Goal: Transaction & Acquisition: Subscribe to service/newsletter

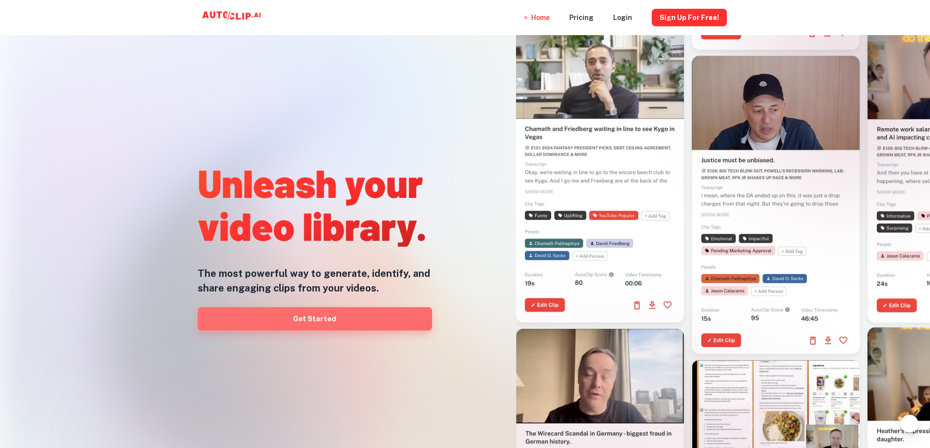
click at [355, 323] on link "Get Started" at bounding box center [315, 318] width 234 height 23
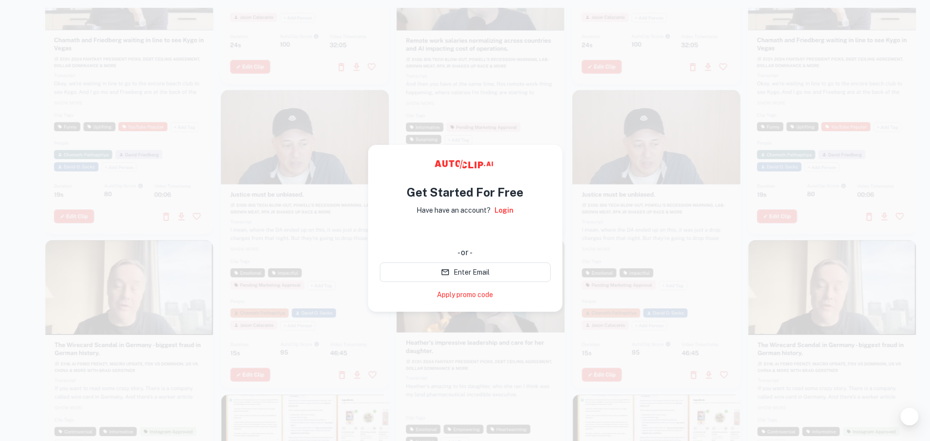
click at [718, 318] on div at bounding box center [656, 239] width 168 height 299
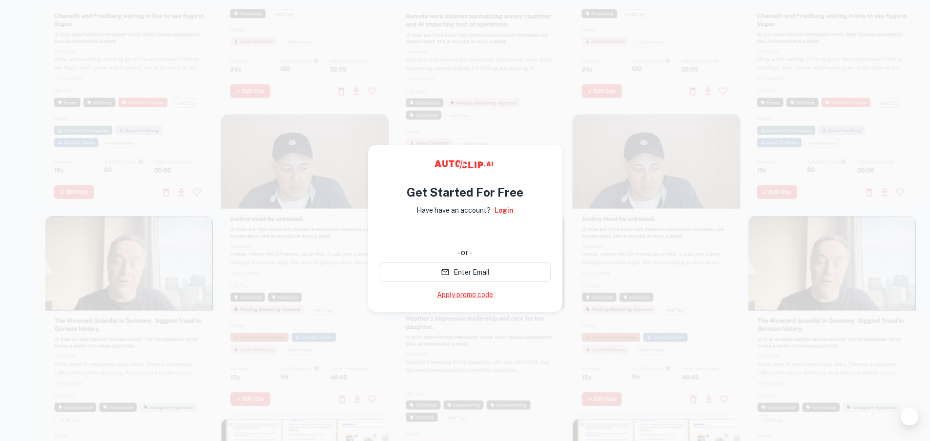
click at [488, 298] on link "Apply promo code" at bounding box center [465, 295] width 56 height 10
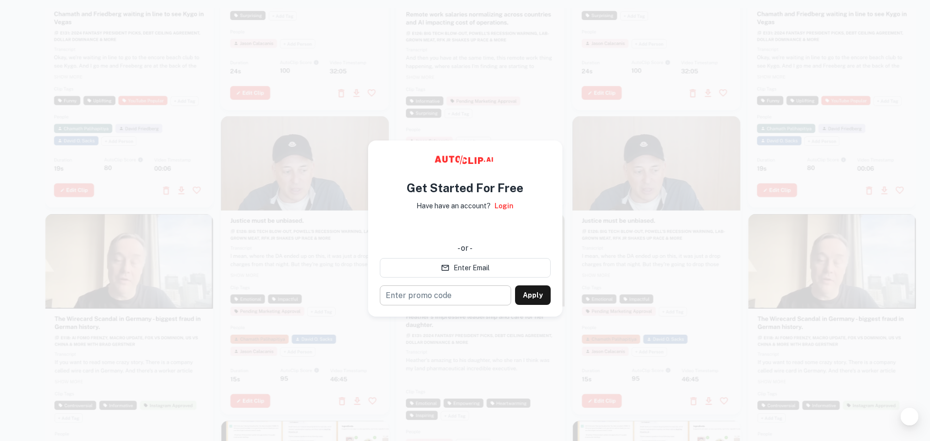
click at [487, 298] on input "text" at bounding box center [445, 295] width 131 height 20
click at [511, 181] on h4 "Get Started For Free" at bounding box center [465, 188] width 117 height 18
drag, startPoint x: 648, startPoint y: 183, endPoint x: 541, endPoint y: 206, distance: 109.4
click at [643, 183] on video at bounding box center [656, 162] width 168 height 84
